Goal: Register for event/course

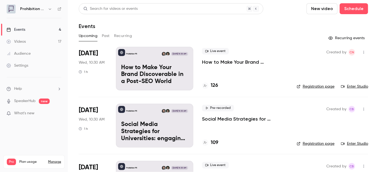
scroll to position [99, 0]
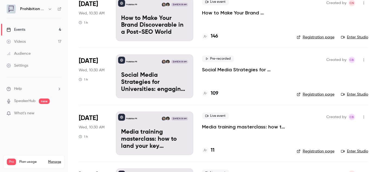
scroll to position [99, 0]
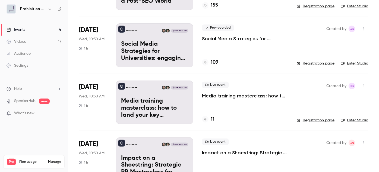
scroll to position [99, 0]
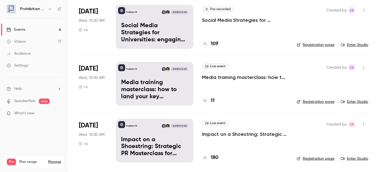
click at [285, 157] on li "[DATE] Wed, 10:30 AM 1 h Prohibition PR [DATE] 10:30 AM Impact on a Shoestring:…" at bounding box center [223, 140] width 289 height 57
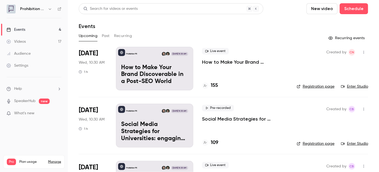
click at [19, 31] on div "Events" at bounding box center [16, 29] width 19 height 5
